Goal: Find specific page/section: Find specific page/section

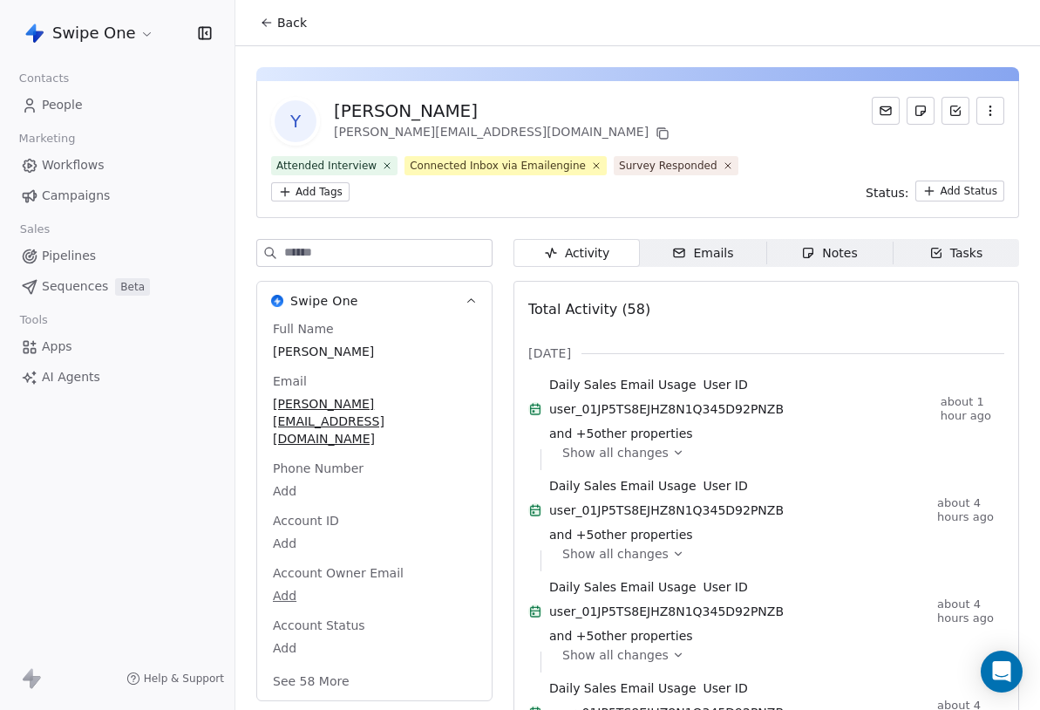
click at [649, 455] on span "Show all changes" at bounding box center [615, 452] width 106 height 17
click at [625, 456] on span "Show all changes" at bounding box center [615, 452] width 106 height 17
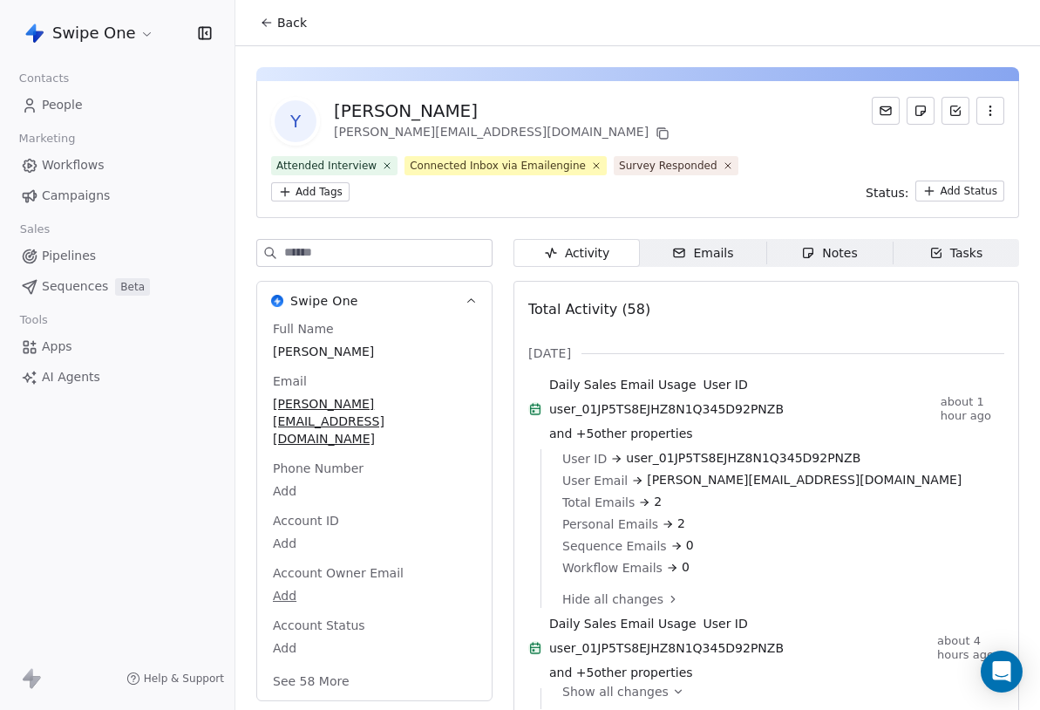
click at [622, 595] on span "Hide all changes" at bounding box center [612, 598] width 101 height 17
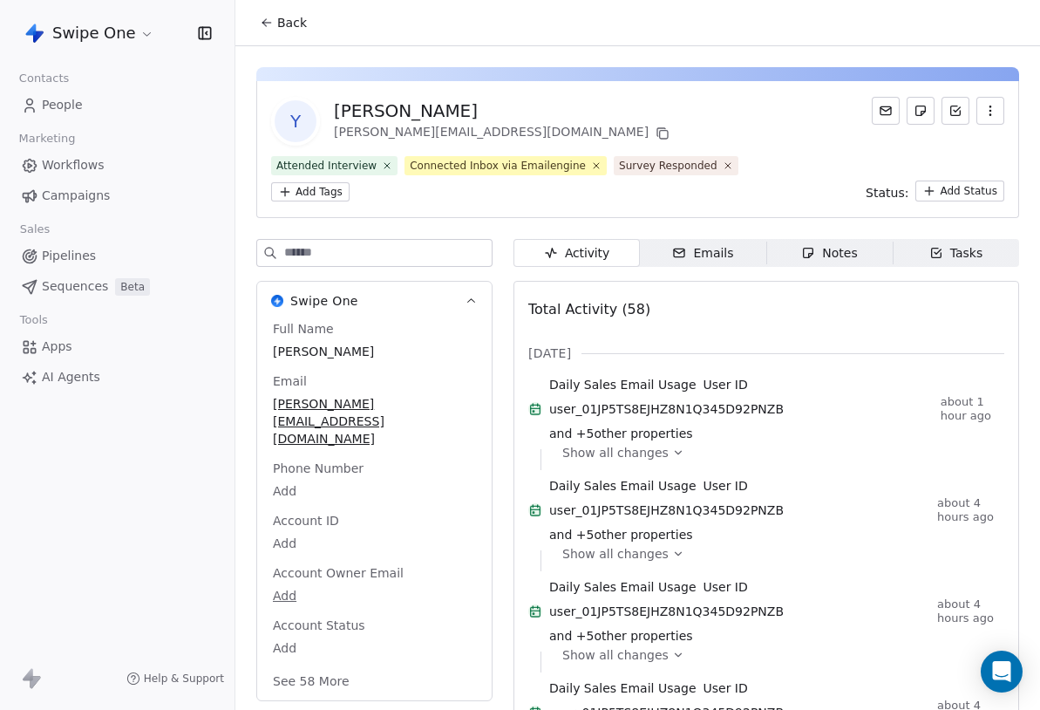
click at [643, 448] on span "Show all changes" at bounding box center [615, 452] width 106 height 17
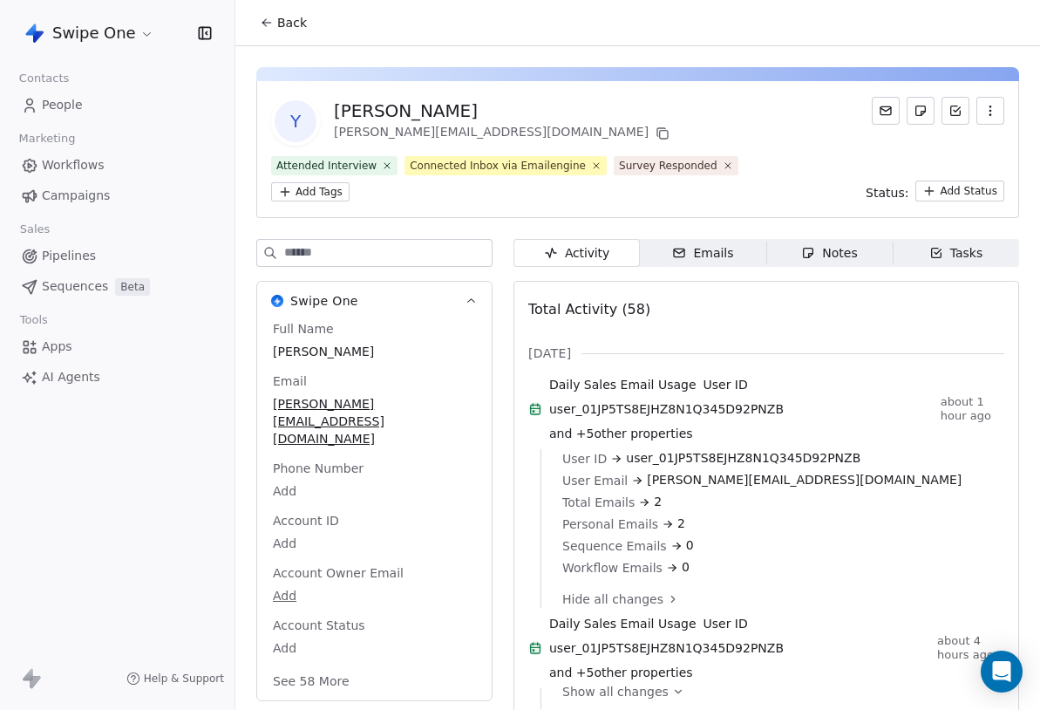
click at [684, 251] on icon "button" at bounding box center [679, 253] width 14 height 14
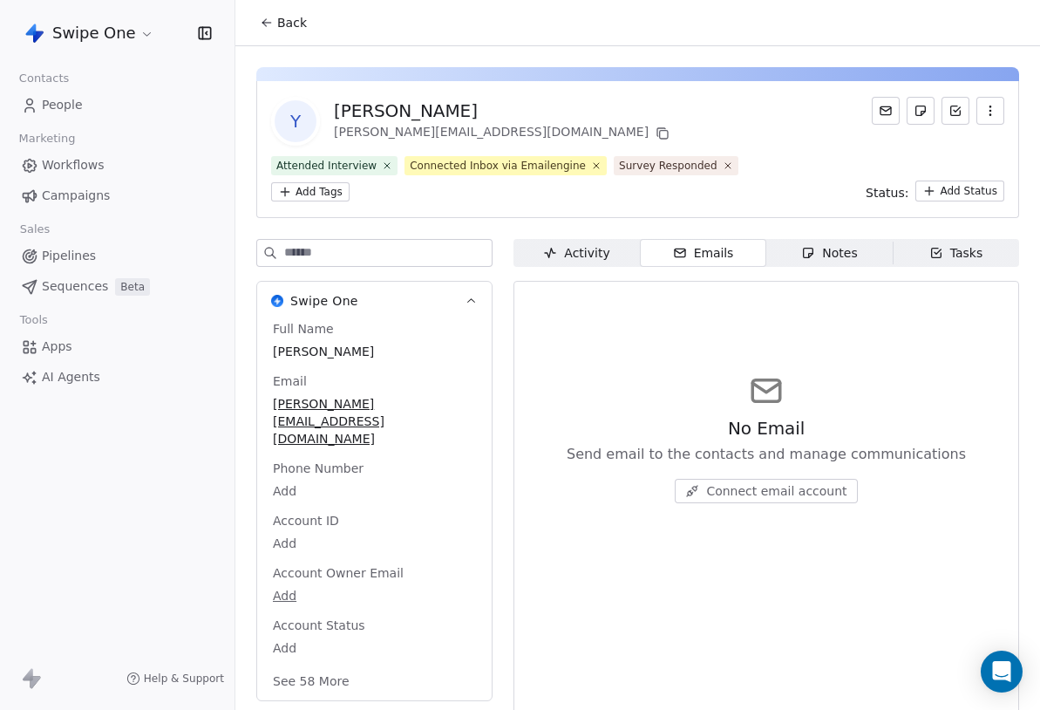
click at [588, 256] on div "Activity" at bounding box center [576, 253] width 66 height 18
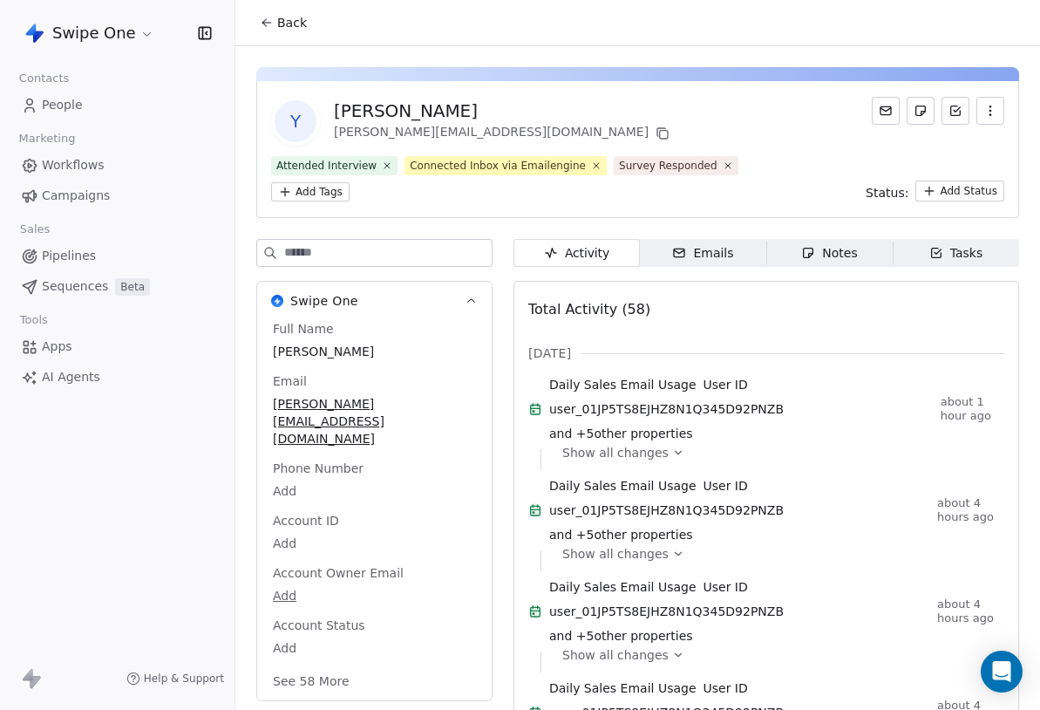
click at [686, 256] on icon "button" at bounding box center [679, 253] width 14 height 14
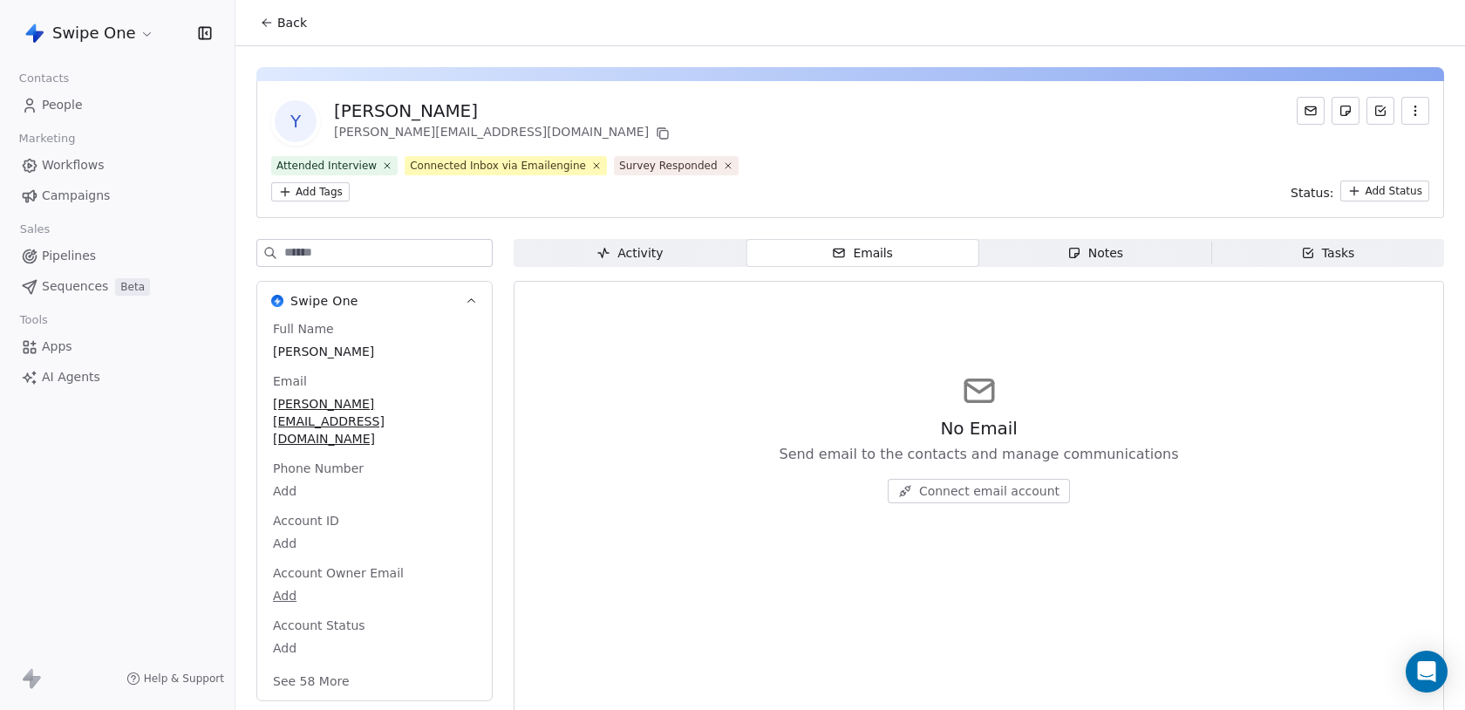
click at [1005, 486] on span "Connect email account" at bounding box center [989, 490] width 140 height 17
click at [663, 245] on span "Activity Activity" at bounding box center [630, 253] width 233 height 28
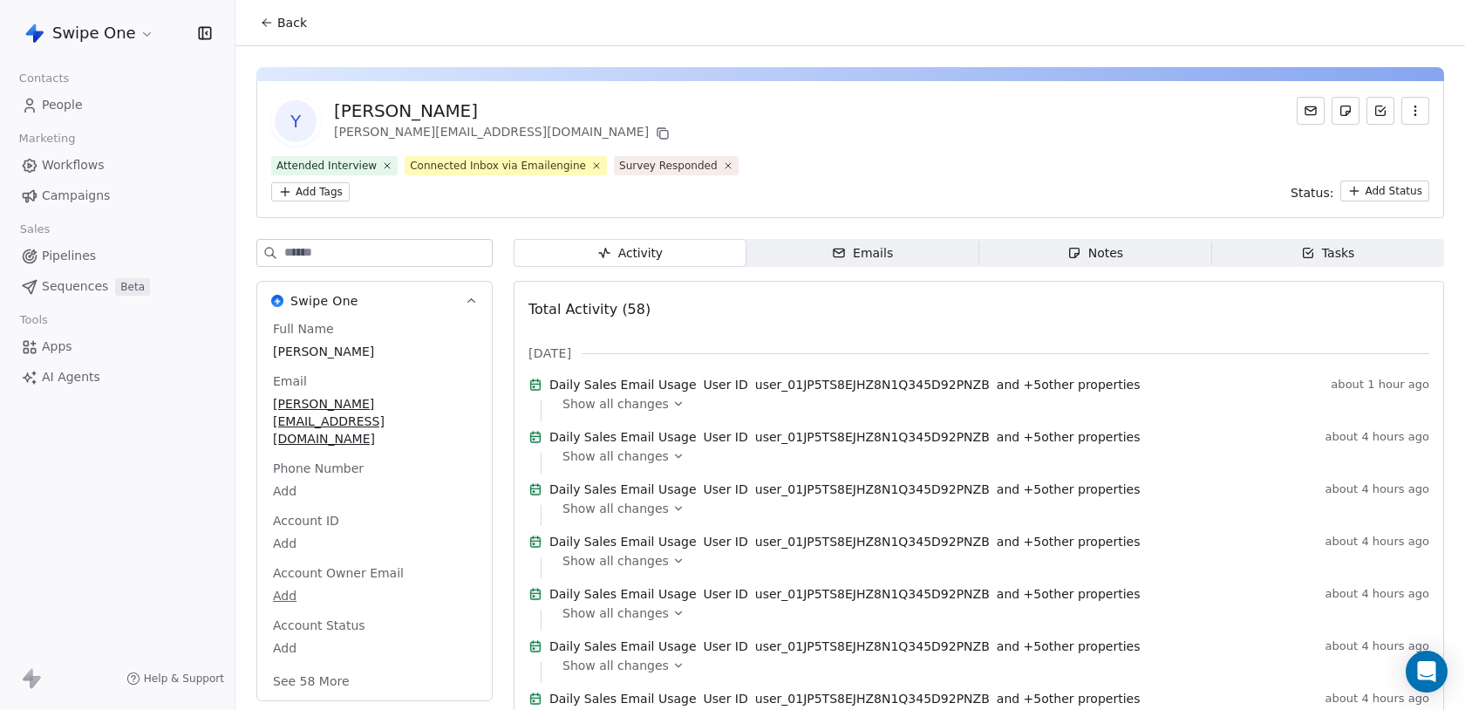
click at [632, 412] on span "Show all changes" at bounding box center [615, 403] width 106 height 17
click at [622, 421] on div "Show all changes" at bounding box center [989, 410] width 854 height 21
click at [647, 412] on span "Show all changes" at bounding box center [615, 403] width 106 height 17
click at [344, 110] on div "[PERSON_NAME]" at bounding box center [503, 111] width 339 height 24
drag, startPoint x: 334, startPoint y: 110, endPoint x: 493, endPoint y: 110, distance: 159.5
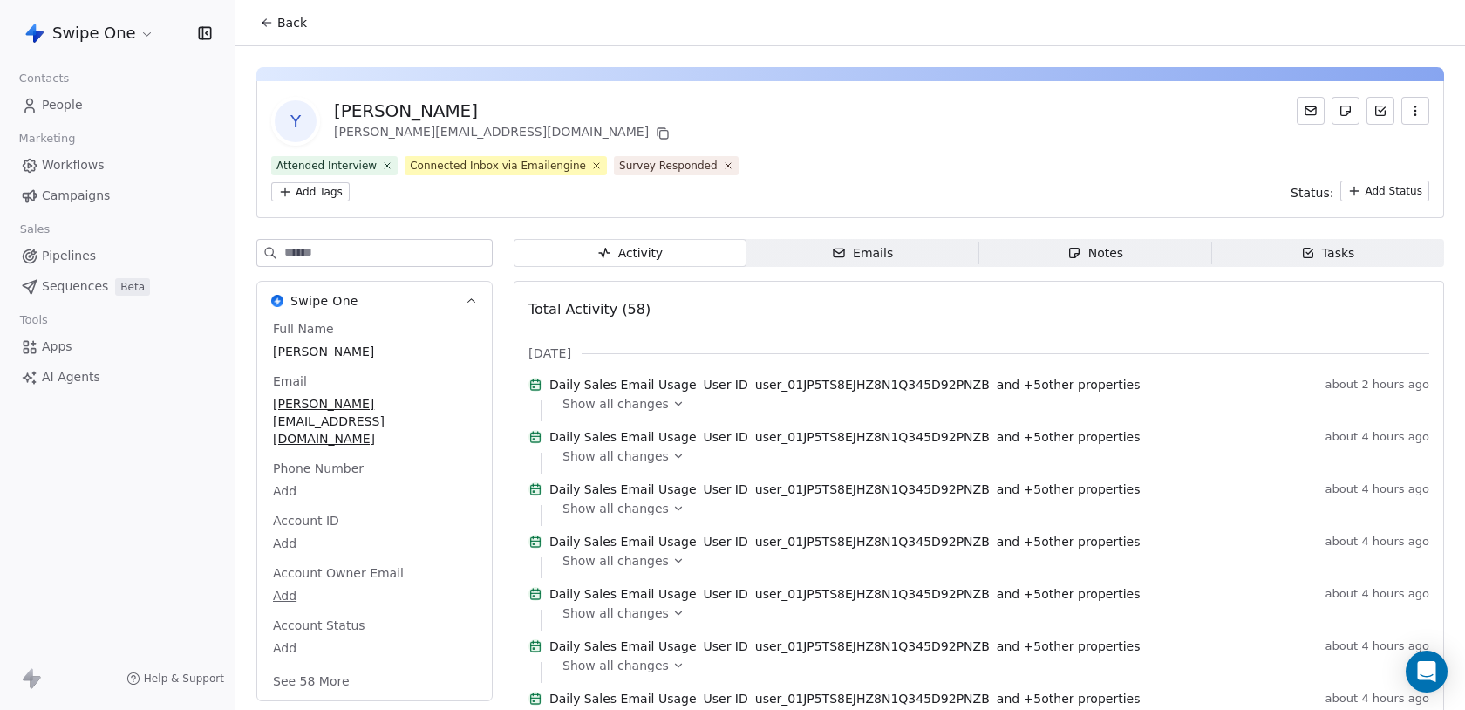
click at [493, 110] on div "[PERSON_NAME]" at bounding box center [503, 111] width 339 height 24
drag, startPoint x: 1334, startPoint y: 387, endPoint x: 1443, endPoint y: 386, distance: 109.0
click at [629, 411] on span "Show all changes" at bounding box center [615, 403] width 106 height 17
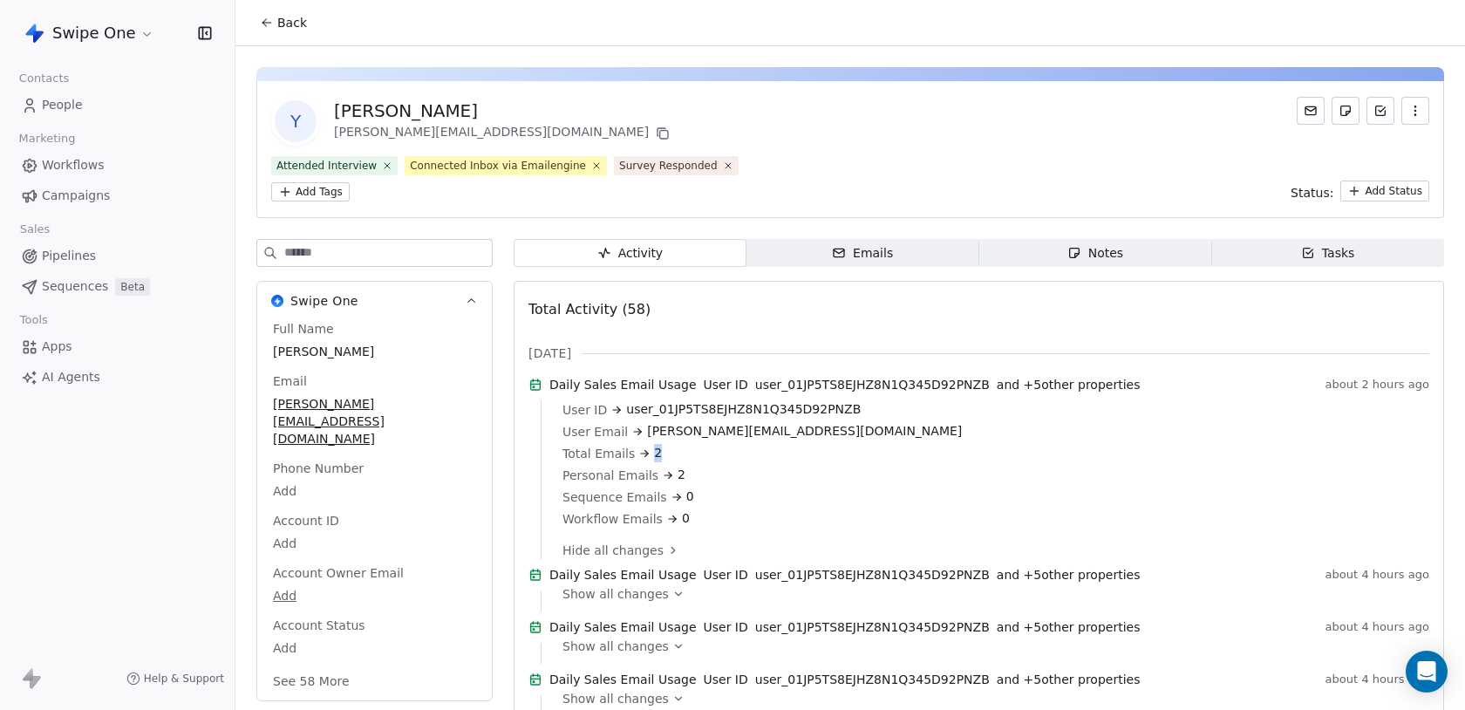
drag, startPoint x: 651, startPoint y: 465, endPoint x: 683, endPoint y: 466, distance: 31.4
click at [683, 462] on div "Total Emails 2" at bounding box center [989, 453] width 854 height 18
drag, startPoint x: 697, startPoint y: 390, endPoint x: 561, endPoint y: 390, distance: 136.0
click at [561, 390] on div "Daily Sales Email Usage User ID user_01JP5TS8EJHZ8N1Q345D92PNZB and + 5 other p…" at bounding box center [978, 388] width 901 height 24
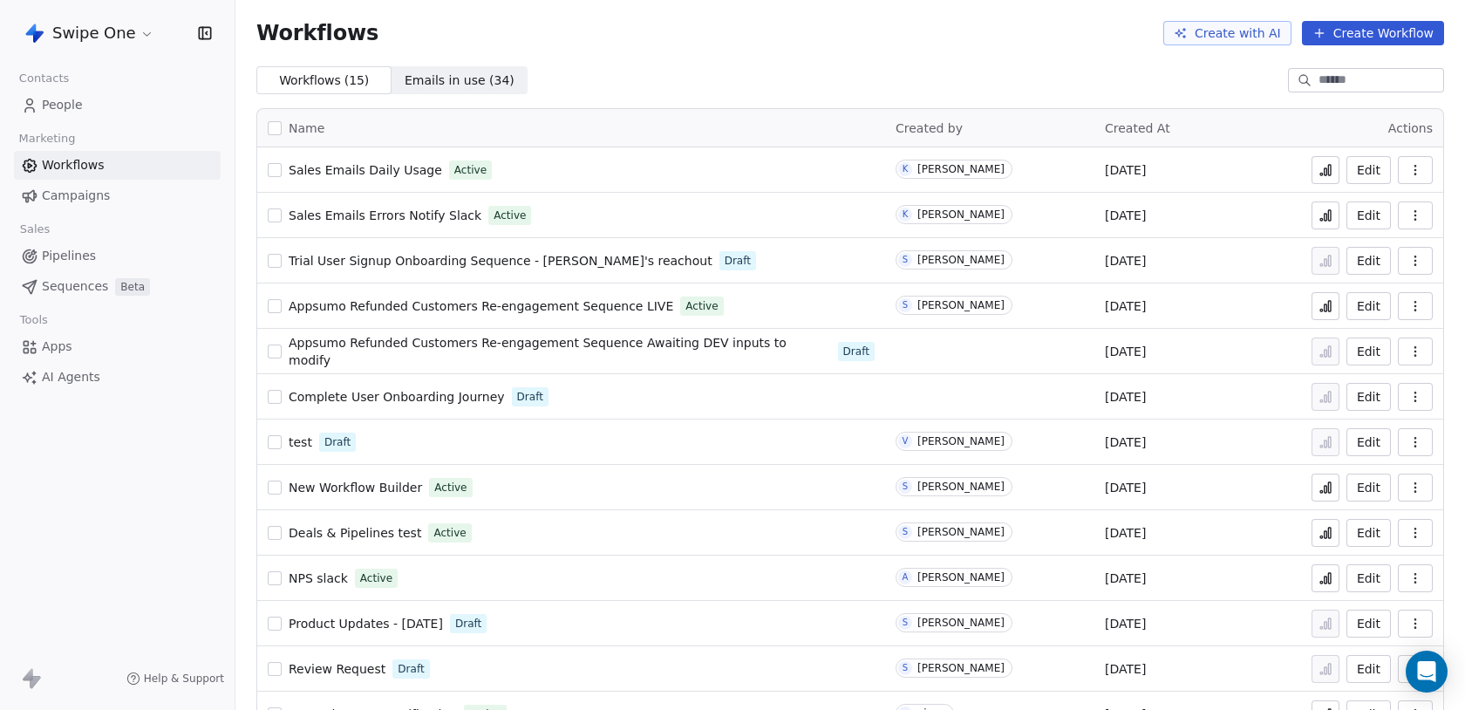
click at [1324, 167] on icon at bounding box center [1325, 170] width 14 height 14
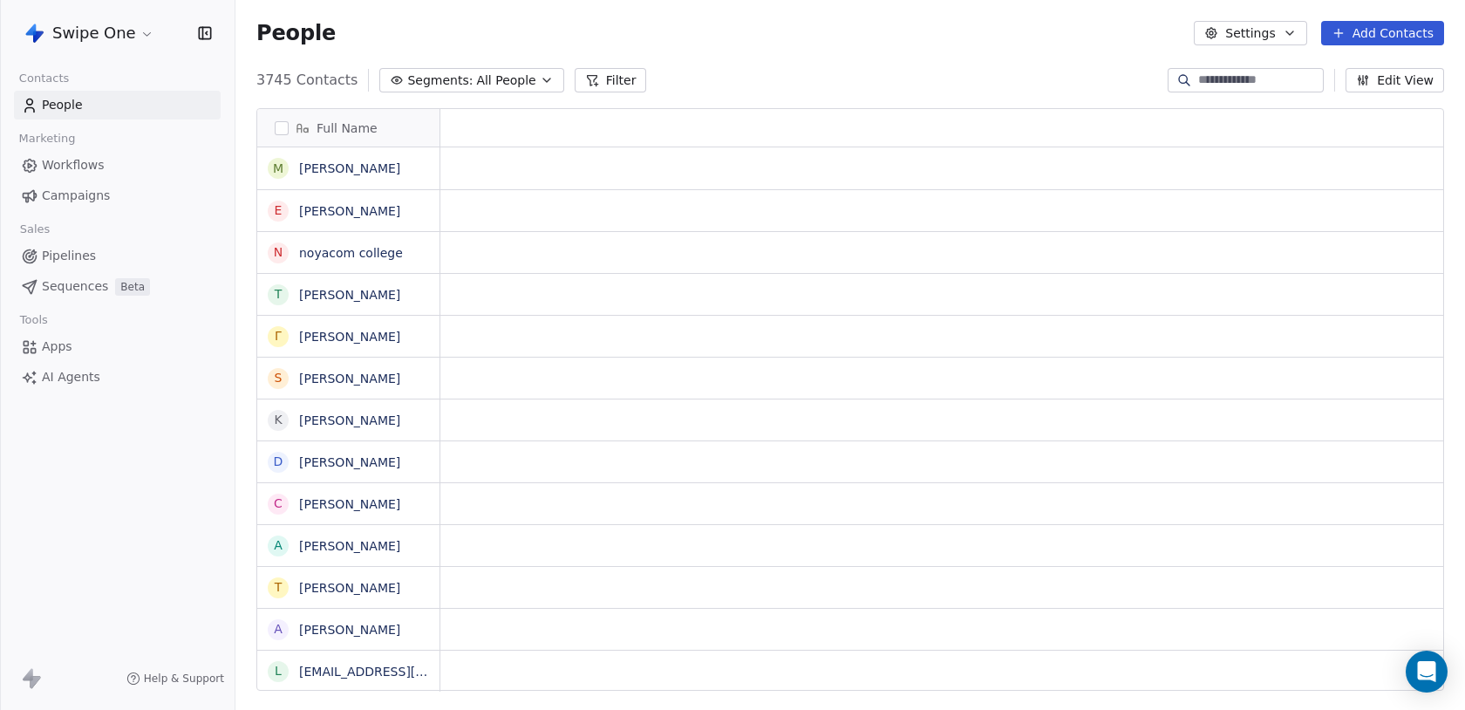
scroll to position [624, 1229]
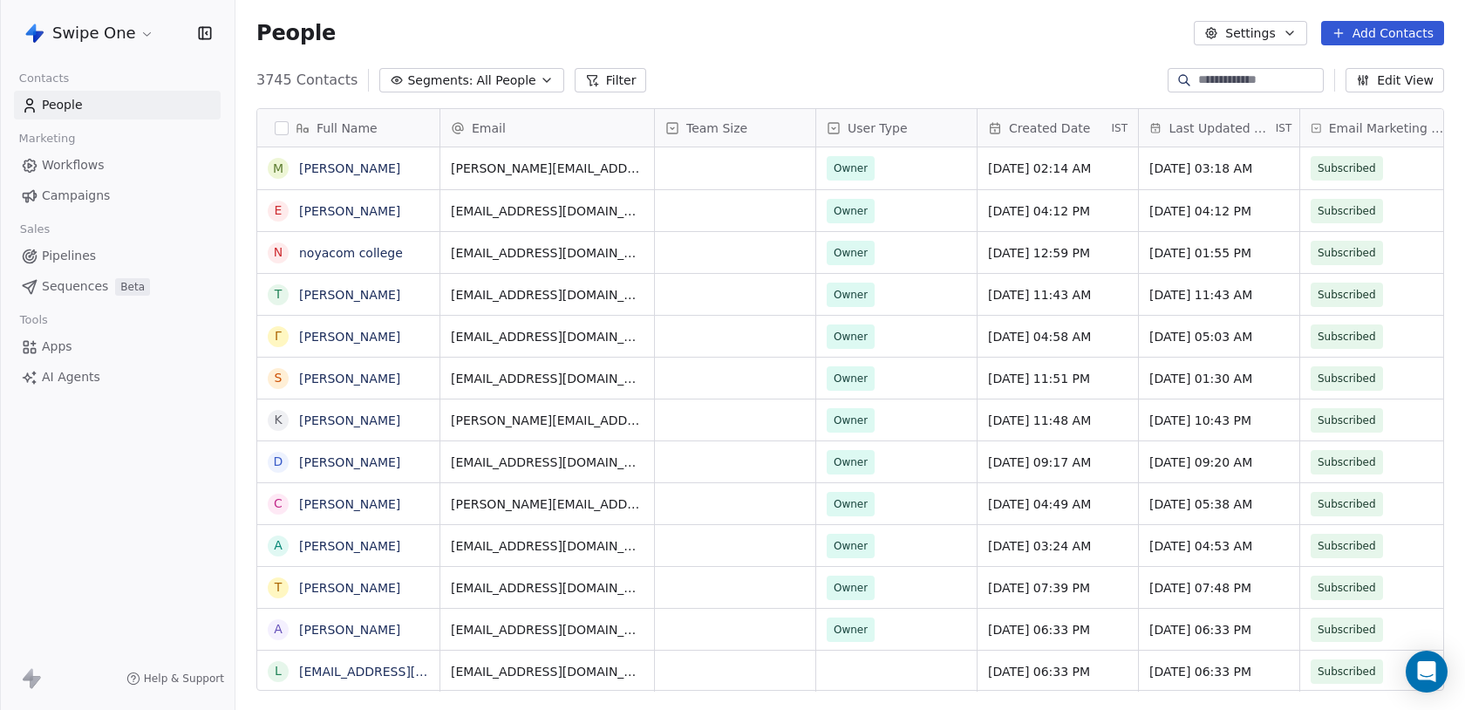
click at [87, 177] on link "Workflows" at bounding box center [117, 165] width 207 height 29
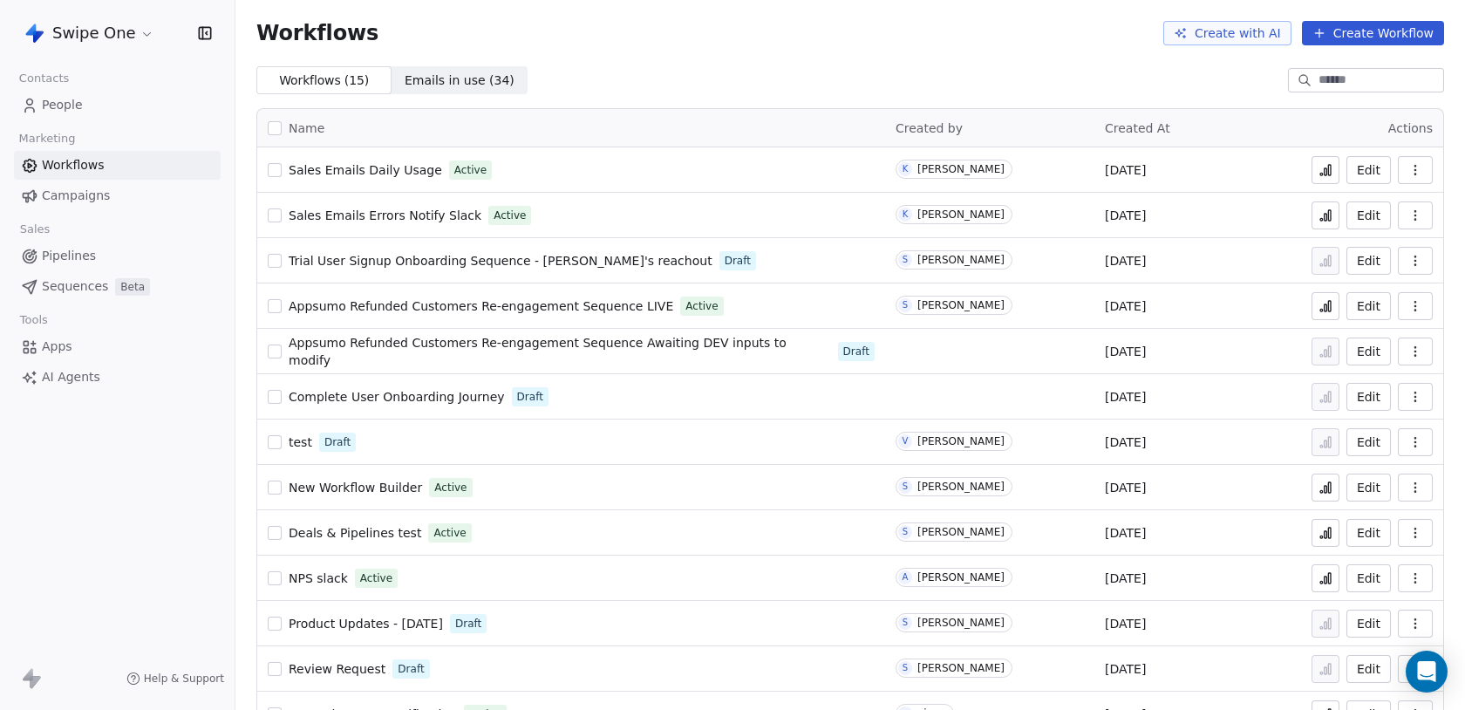
click at [412, 171] on span "Sales Emails Daily Usage" at bounding box center [365, 170] width 153 height 14
click at [85, 110] on link "People" at bounding box center [117, 105] width 207 height 29
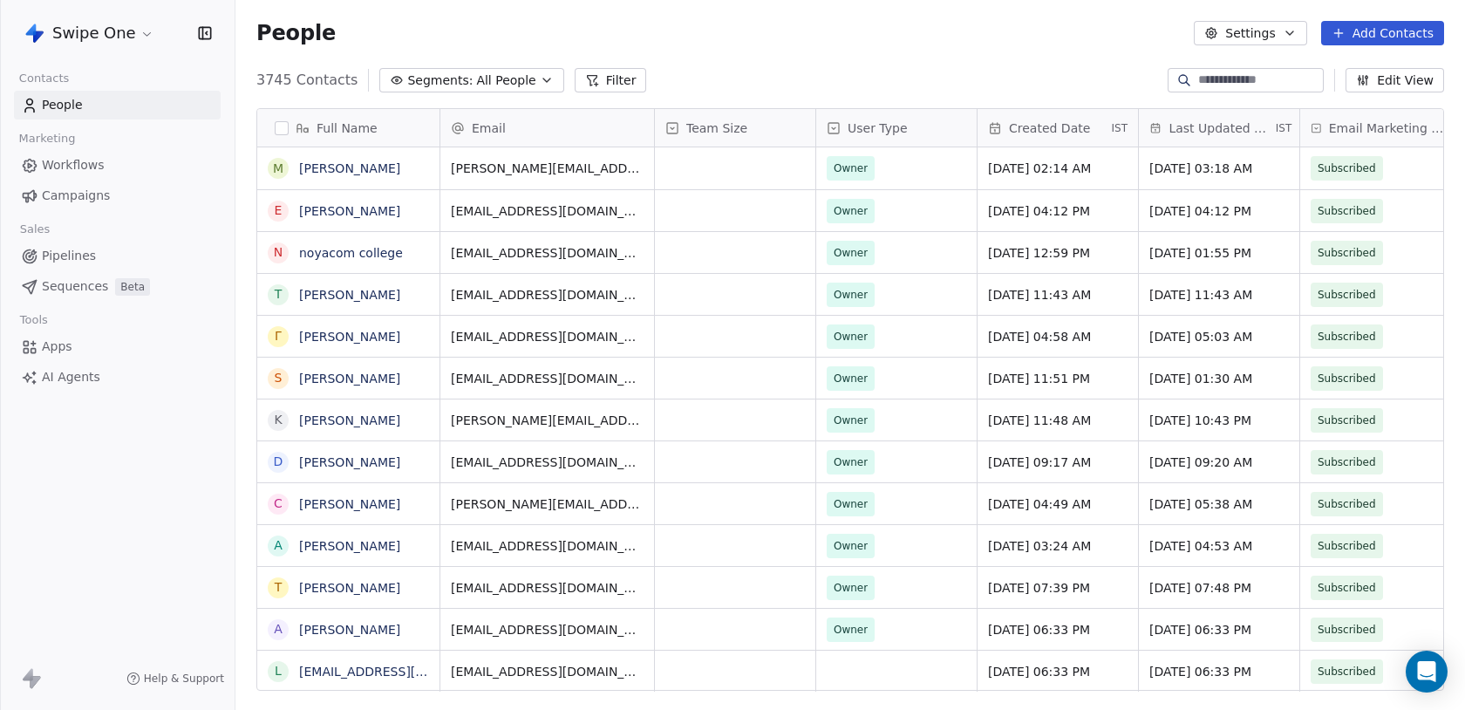
scroll to position [624, 1229]
click at [1233, 83] on input at bounding box center [1259, 79] width 122 height 17
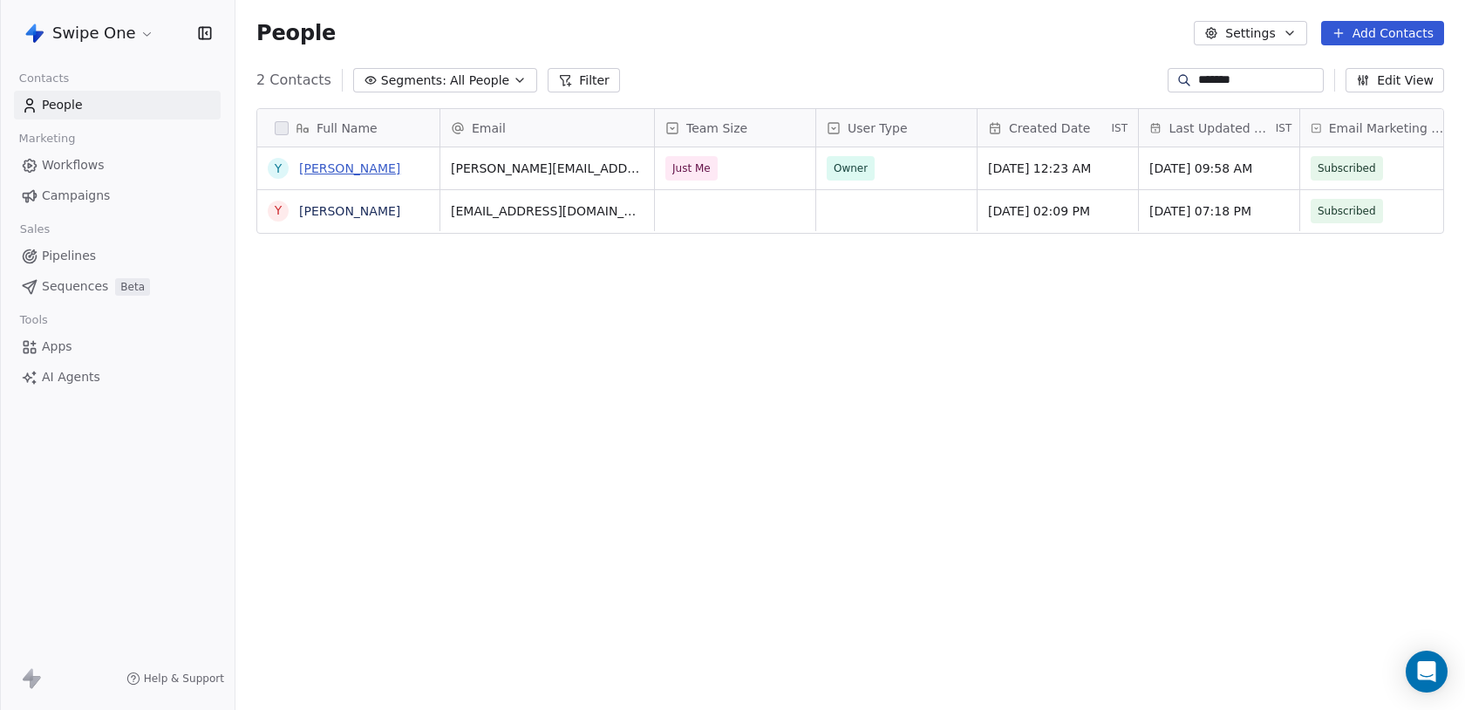
type input "*******"
click at [376, 169] on link "[PERSON_NAME]" at bounding box center [349, 168] width 101 height 14
